Goal: Obtain resource: Download file/media

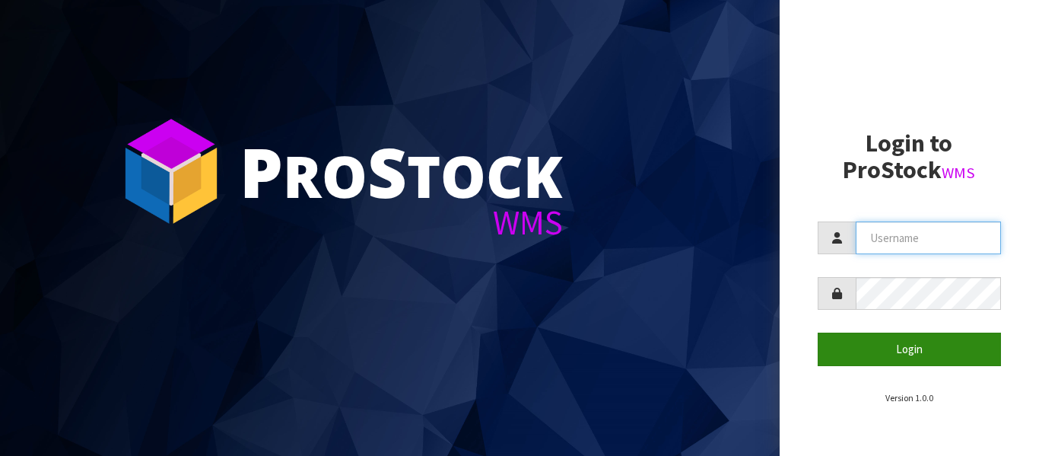
type input "Tuff TURF"
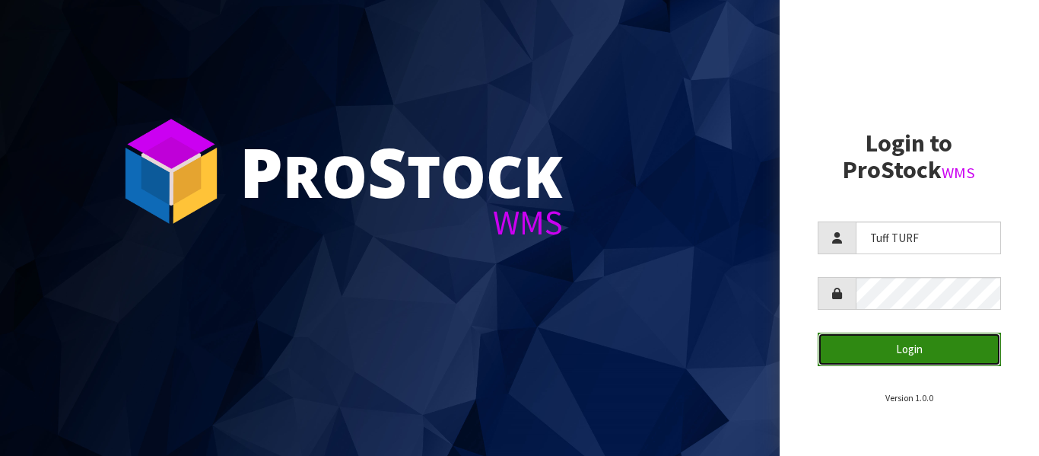
click at [899, 355] on button "Login" at bounding box center [910, 348] width 184 height 33
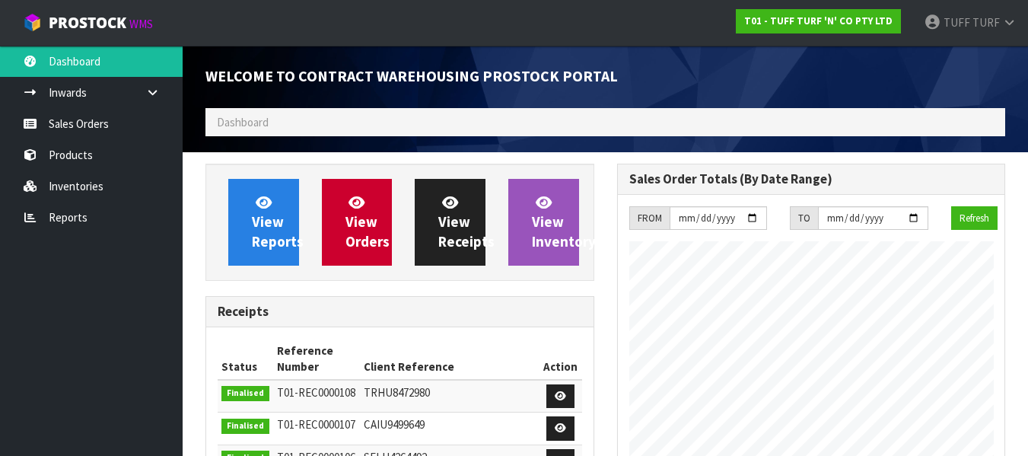
scroll to position [893, 411]
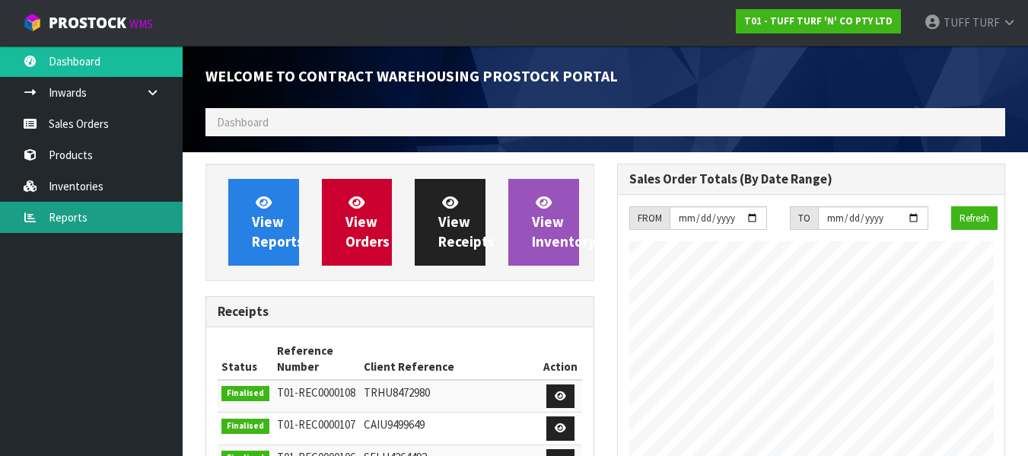
click at [68, 216] on link "Reports" at bounding box center [91, 217] width 183 height 31
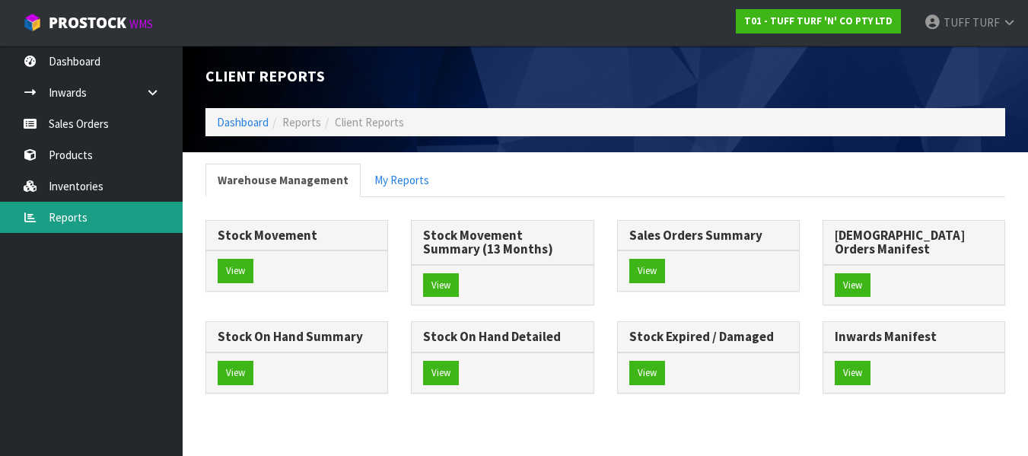
scroll to position [38, 0]
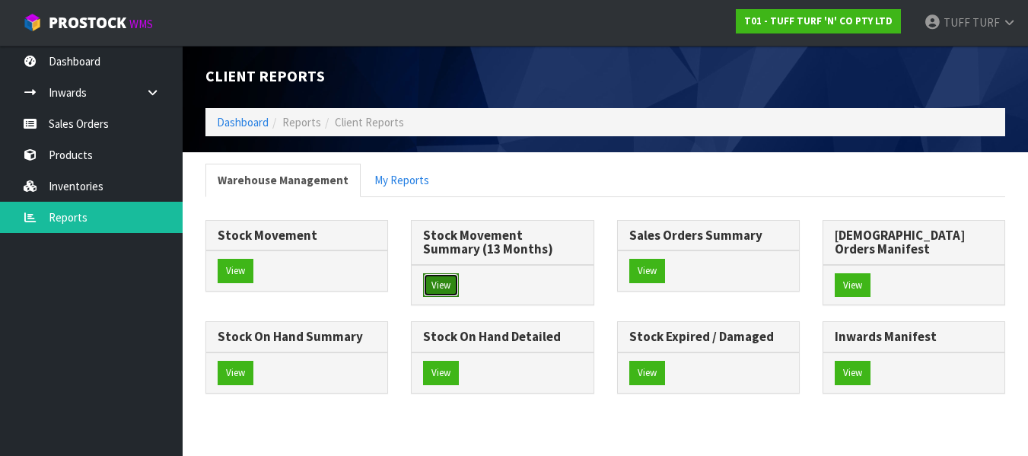
click at [437, 273] on button "View" at bounding box center [441, 285] width 36 height 24
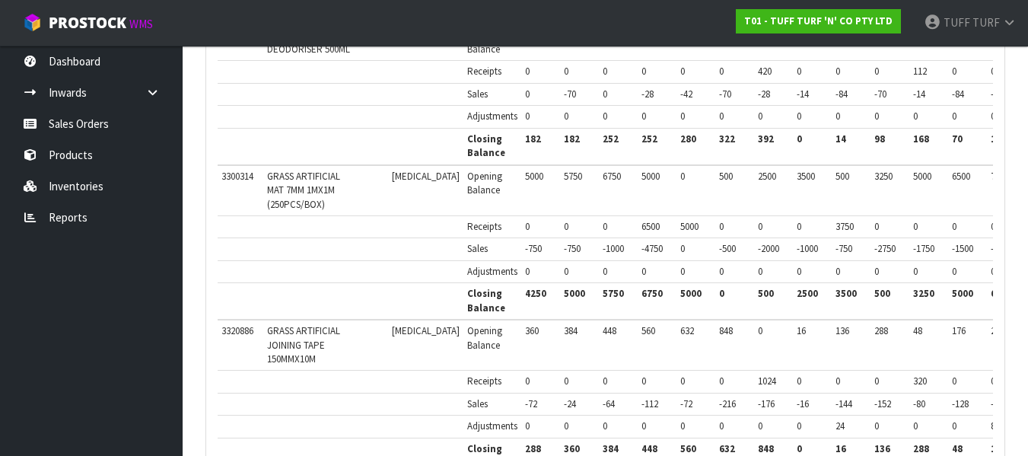
scroll to position [3484, 0]
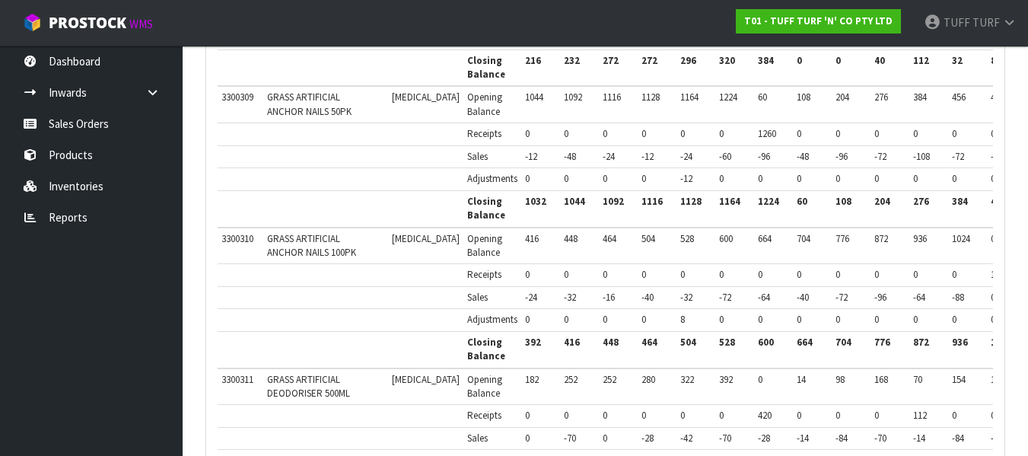
scroll to position [2876, 0]
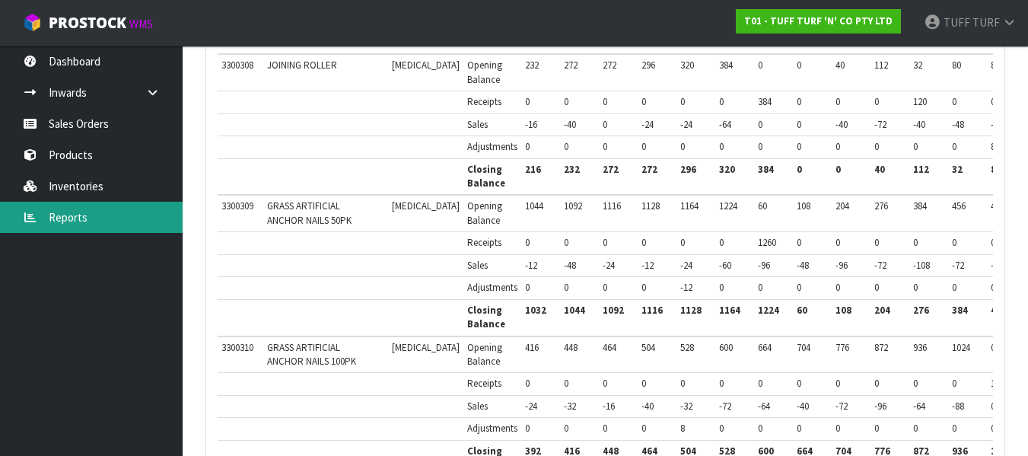
click at [62, 218] on link "Reports" at bounding box center [91, 217] width 183 height 31
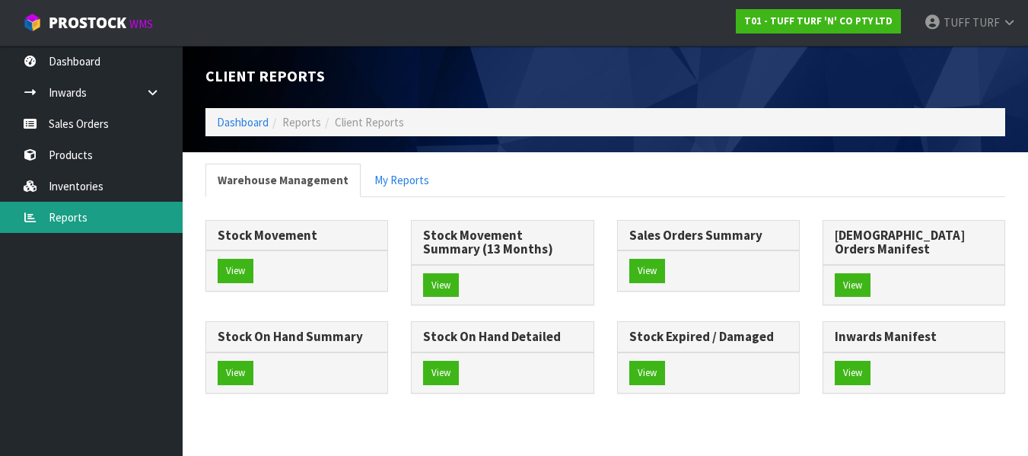
scroll to position [38, 0]
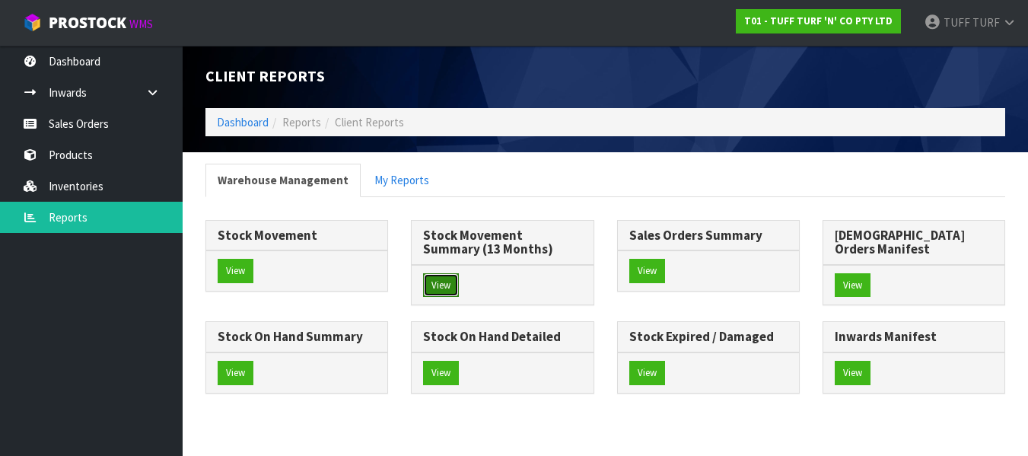
click at [436, 273] on button "View" at bounding box center [441, 285] width 36 height 24
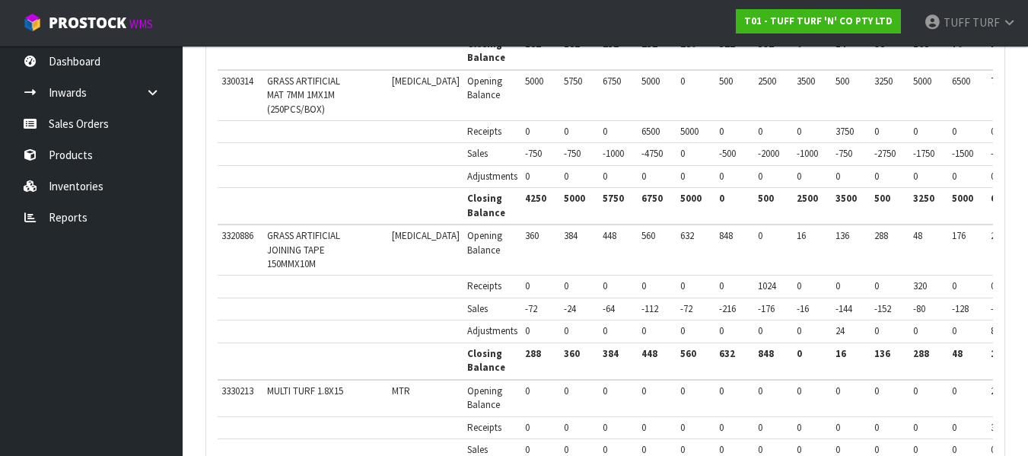
scroll to position [3484, 0]
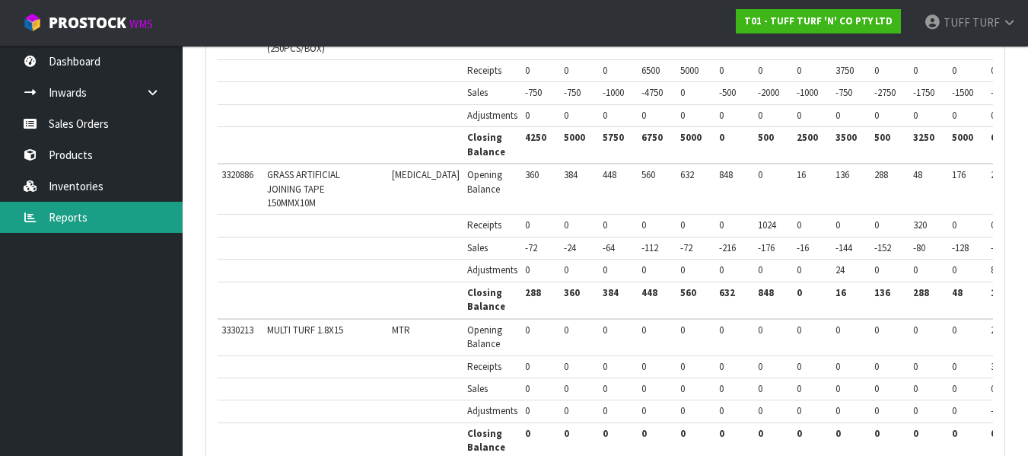
click at [65, 210] on link "Reports" at bounding box center [91, 217] width 183 height 31
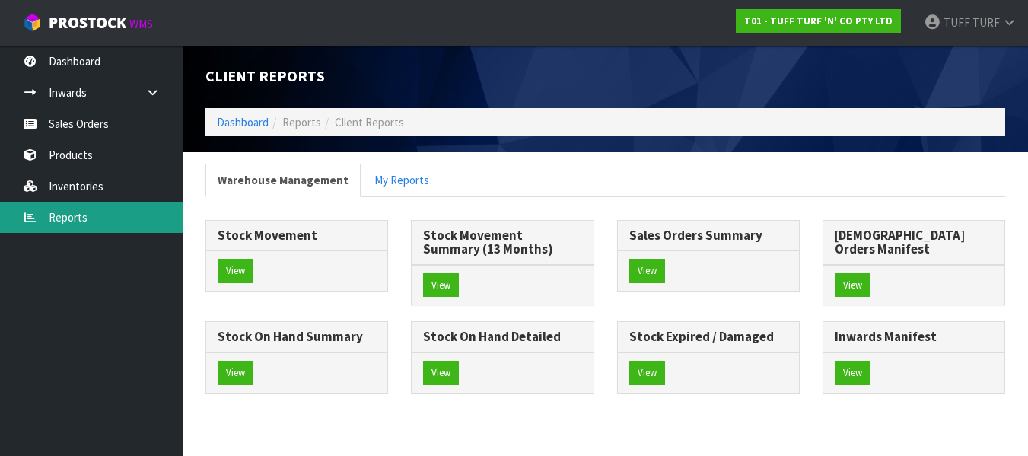
scroll to position [38, 0]
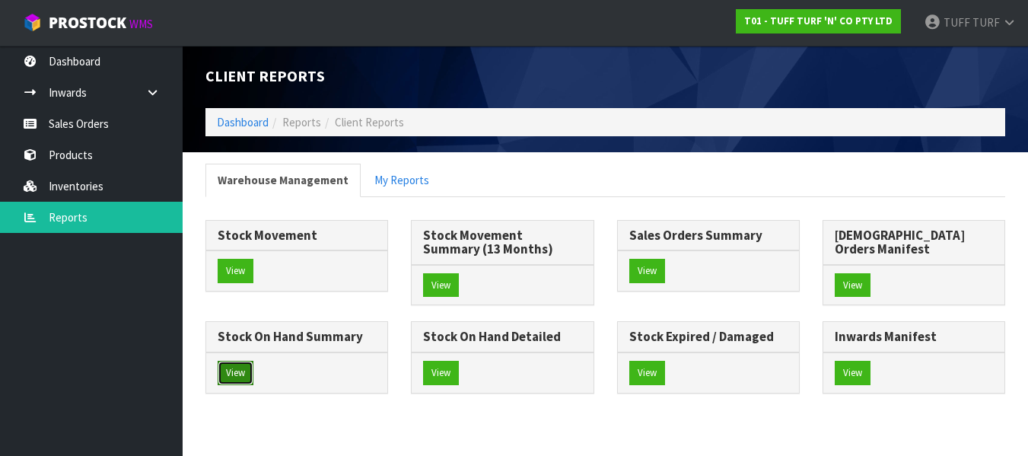
click at [253, 361] on button "View" at bounding box center [236, 373] width 36 height 24
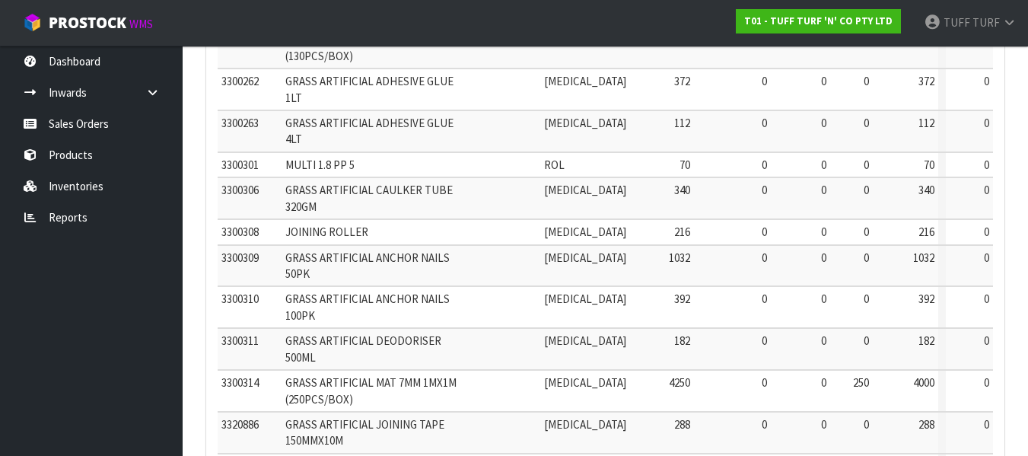
scroll to position [673, 0]
